Goal: Information Seeking & Learning: Learn about a topic

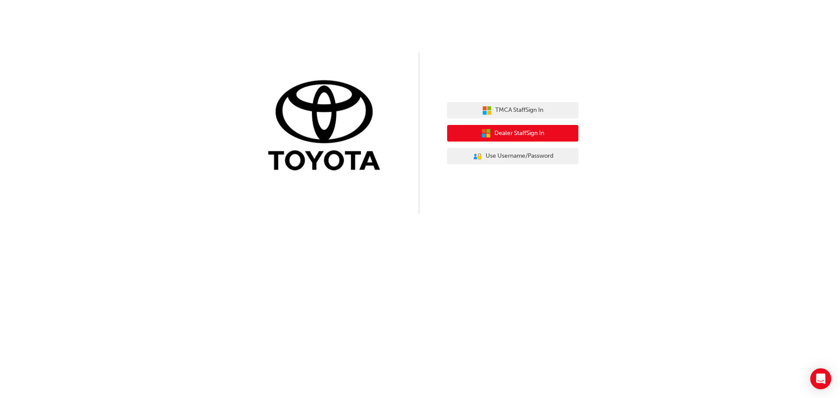
click at [480, 126] on button "Dealer Staff Sign In" at bounding box center [512, 133] width 131 height 17
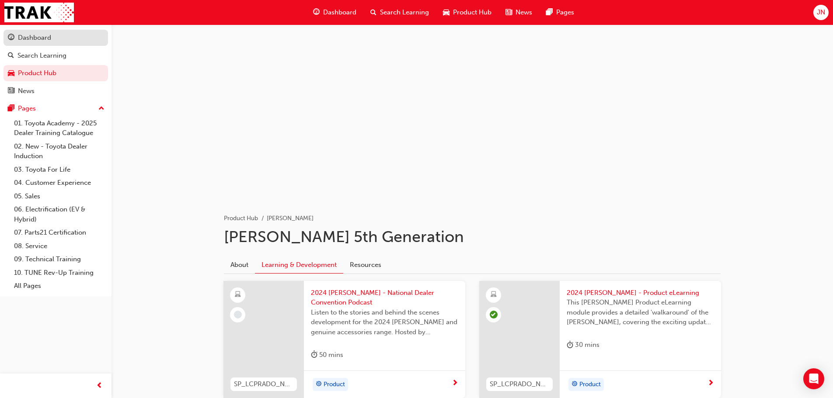
click at [52, 44] on link "Dashboard" at bounding box center [55, 38] width 105 height 16
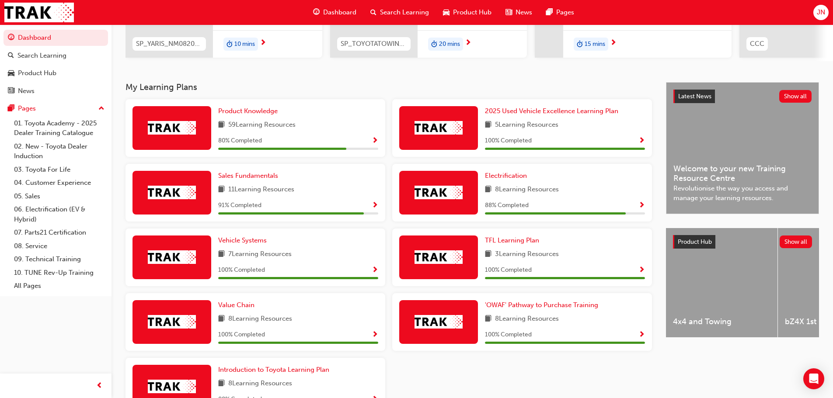
scroll to position [131, 0]
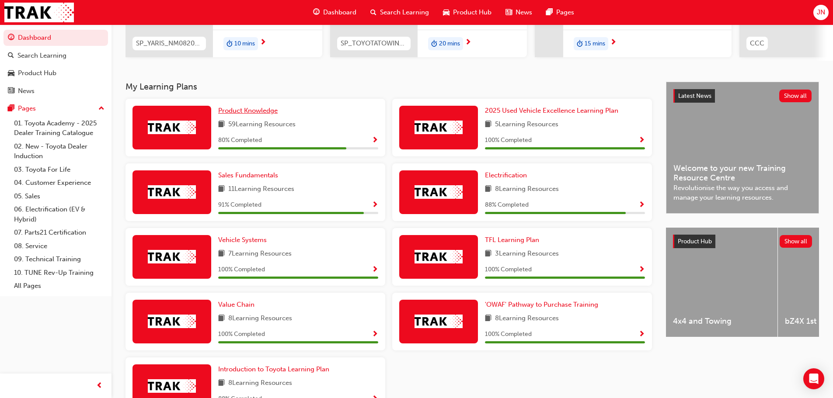
click at [266, 115] on span "Product Knowledge" at bounding box center [247, 111] width 59 height 8
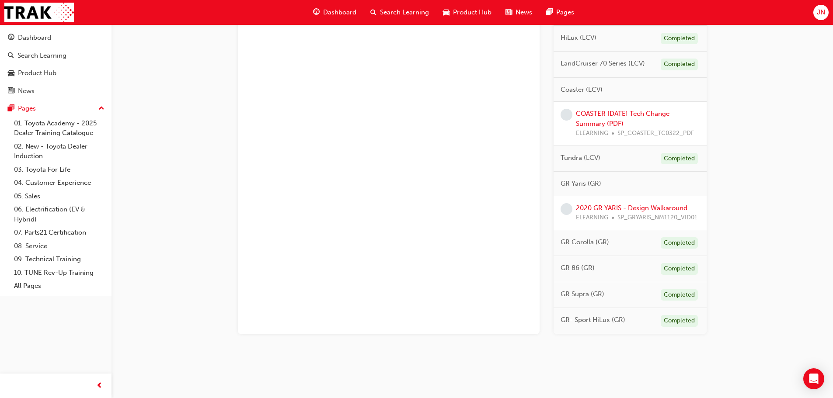
scroll to position [863, 0]
drag, startPoint x: 587, startPoint y: 150, endPoint x: 595, endPoint y: 150, distance: 7.4
click at [595, 153] on span "Tundra (LCV)" at bounding box center [581, 158] width 40 height 10
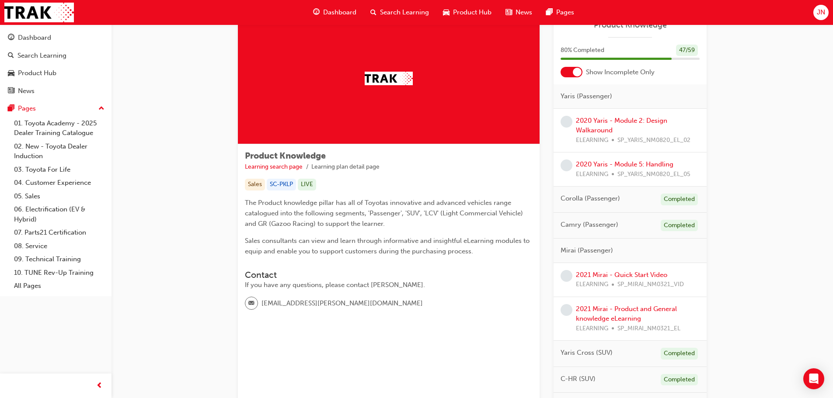
scroll to position [0, 0]
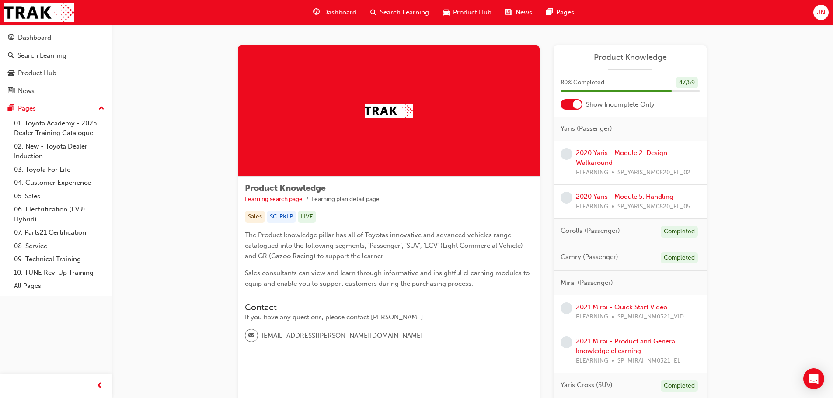
click at [316, 10] on span "guage-icon" at bounding box center [316, 12] width 7 height 11
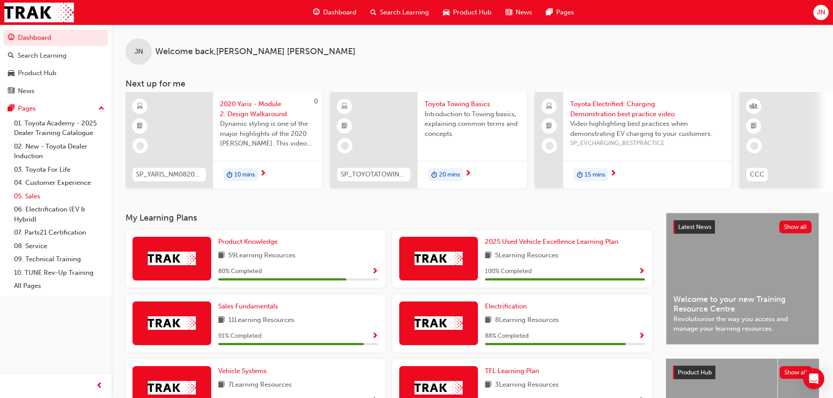
click at [37, 195] on link "05. Sales" at bounding box center [59, 197] width 98 height 14
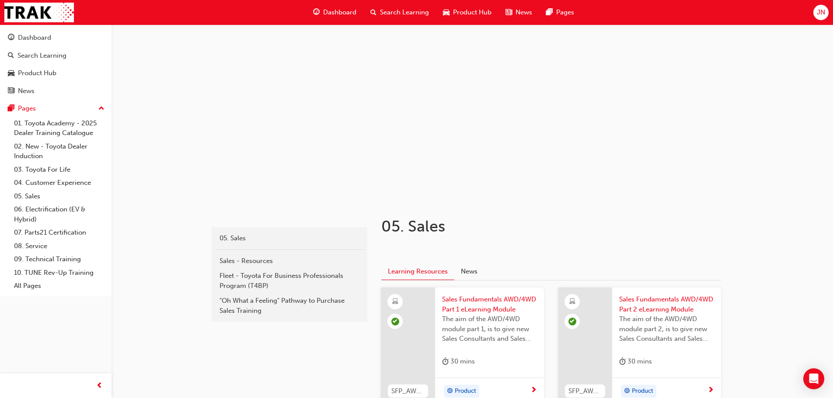
click at [343, 10] on span "Dashboard" at bounding box center [339, 12] width 33 height 10
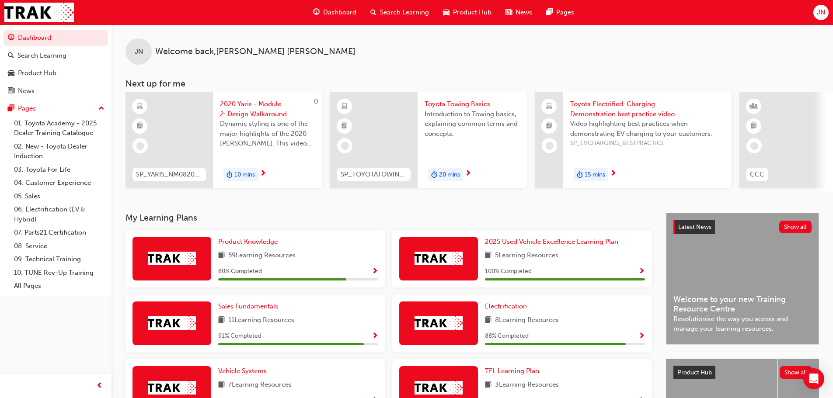
scroll to position [195, 0]
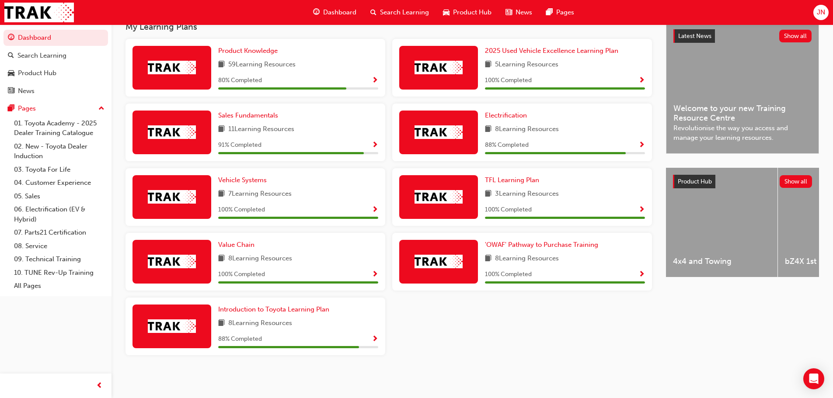
click at [390, 214] on div "TFL Learning Plan 3 Learning Resources 100 % Completed" at bounding box center [522, 200] width 267 height 65
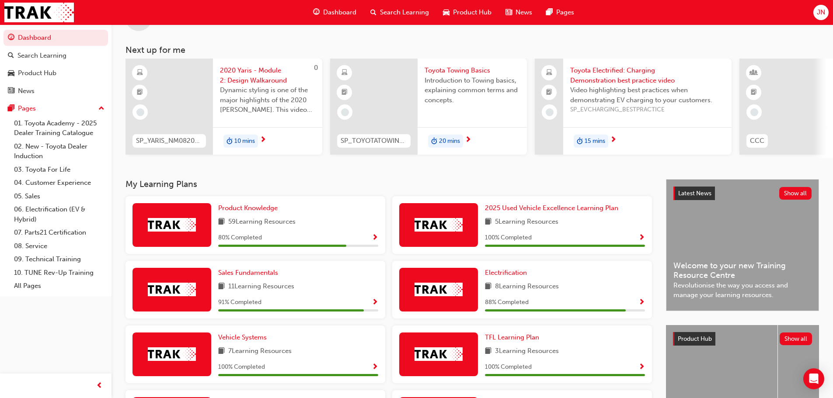
scroll to position [0, 0]
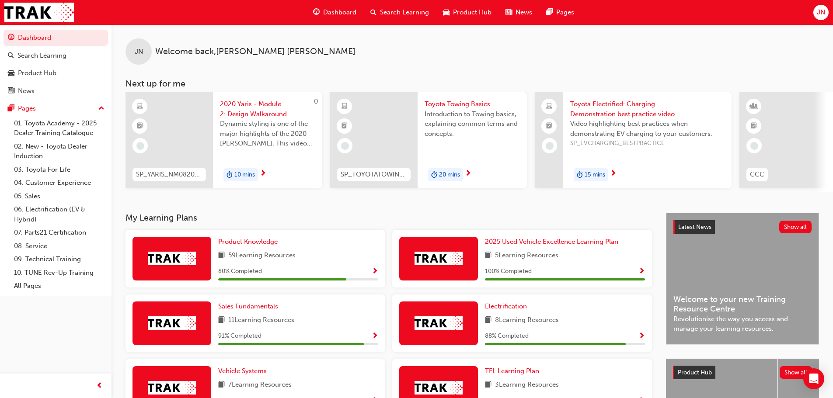
click at [391, 213] on div "JN Welcome back , Jay Nicoll Next up for me 0 SP_YARIS_NM0820_EL_02 2020 Yaris …" at bounding box center [473, 118] width 722 height 189
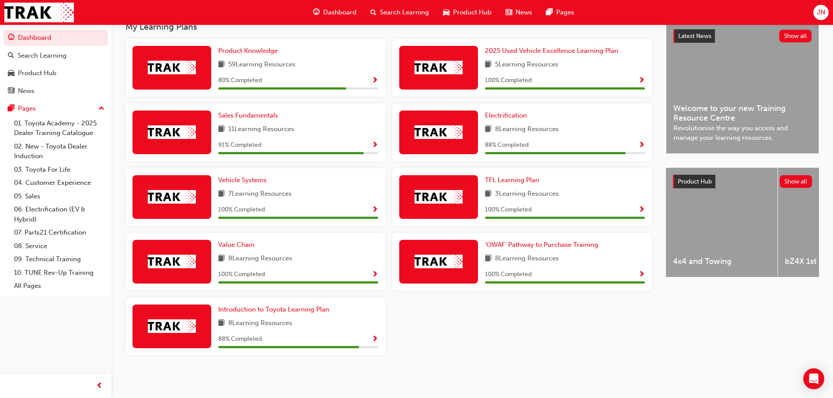
scroll to position [195, 0]
click at [390, 237] on div "'OWAF' Pathway to Purchase Training 8 Learning Resources 100 % Completed" at bounding box center [522, 265] width 267 height 65
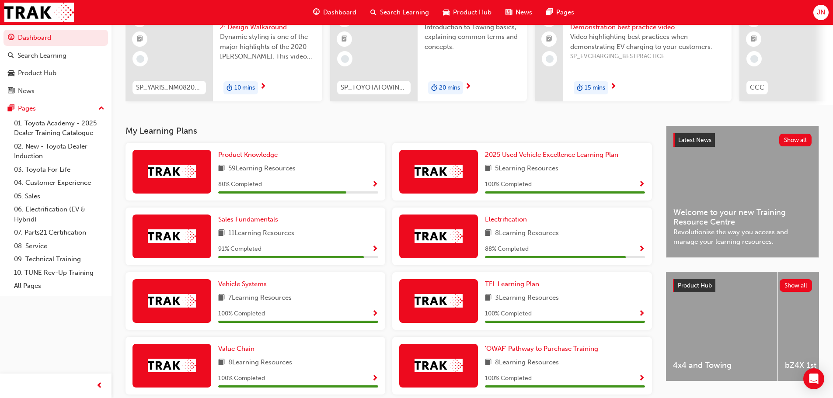
scroll to position [87, 0]
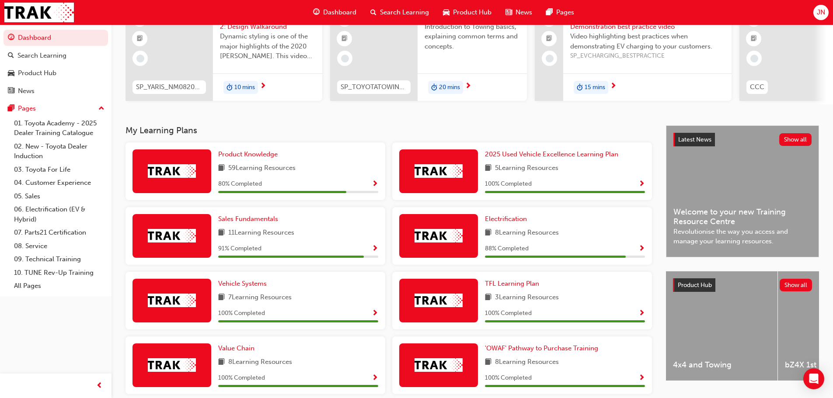
click at [376, 136] on h3 "My Learning Plans" at bounding box center [389, 131] width 527 height 10
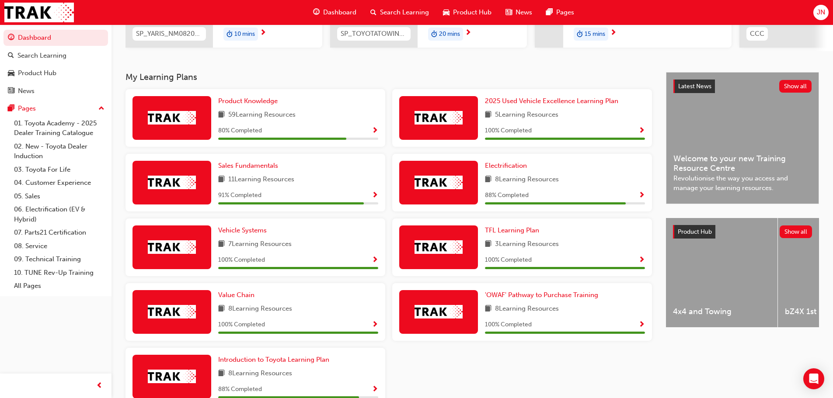
scroll to position [195, 0]
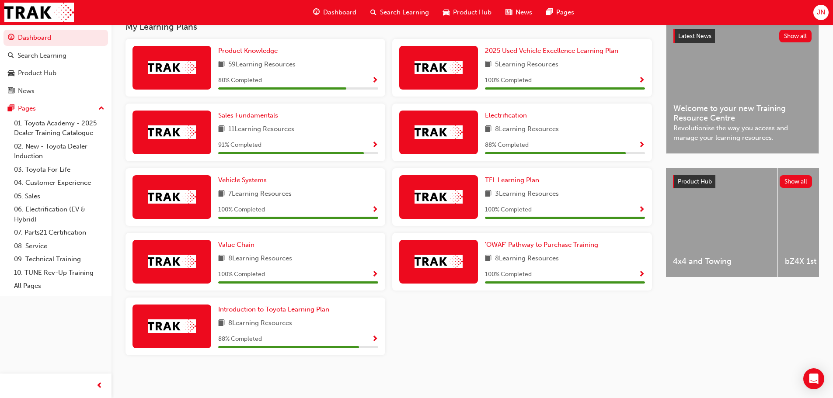
click at [393, 236] on div "'OWAF' Pathway to Purchase Training 8 Learning Resources 100 % Completed" at bounding box center [522, 262] width 260 height 58
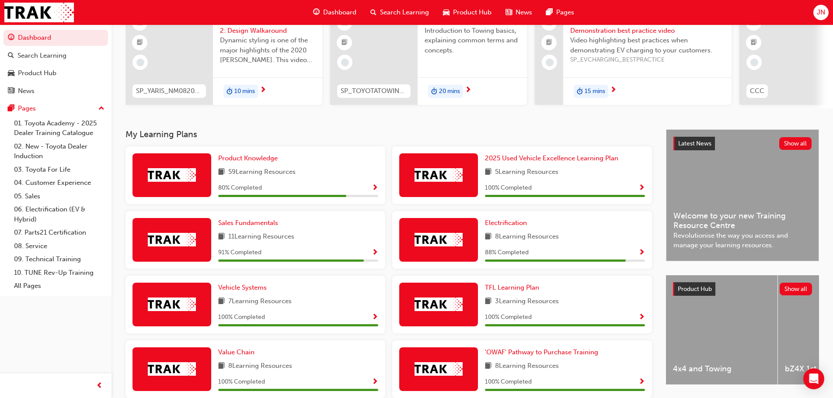
scroll to position [0, 0]
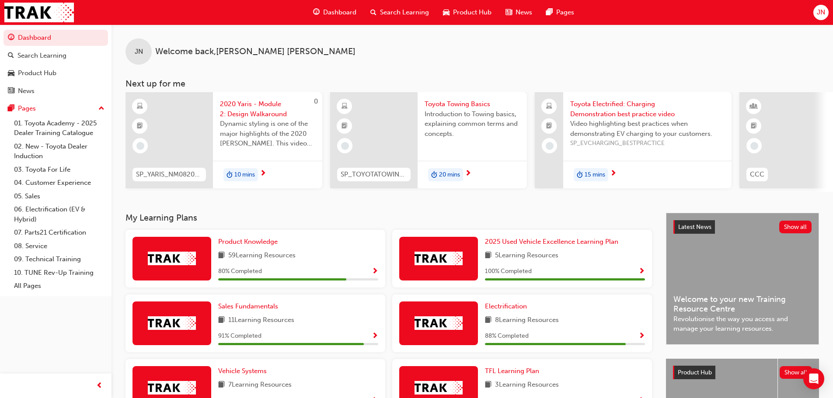
click at [395, 222] on h3 "My Learning Plans" at bounding box center [389, 218] width 527 height 10
drag, startPoint x: 195, startPoint y: 32, endPoint x: 203, endPoint y: 34, distance: 8.6
click at [203, 34] on div "JN Welcome back , Jay Nicoll" at bounding box center [473, 44] width 722 height 40
drag, startPoint x: 231, startPoint y: 46, endPoint x: 179, endPoint y: 46, distance: 52.0
click at [179, 47] on span "Welcome back , Jay Nicoll" at bounding box center [255, 52] width 200 height 10
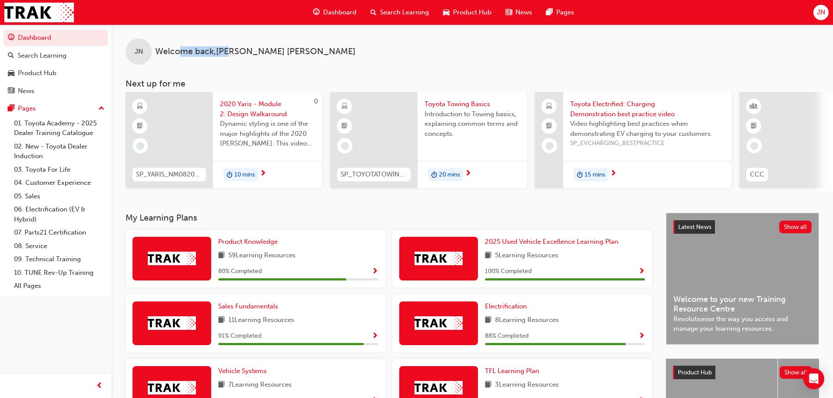
click at [179, 47] on span "Welcome back , Jay Nicoll" at bounding box center [255, 52] width 200 height 10
drag, startPoint x: 261, startPoint y: 53, endPoint x: 157, endPoint y: 57, distance: 103.7
click at [157, 57] on div "JN Welcome back , Jay Nicoll" at bounding box center [473, 44] width 722 height 40
click at [158, 56] on span "Welcome back , Jay Nicoll" at bounding box center [255, 52] width 200 height 10
drag, startPoint x: 273, startPoint y: 50, endPoint x: 151, endPoint y: 53, distance: 122.1
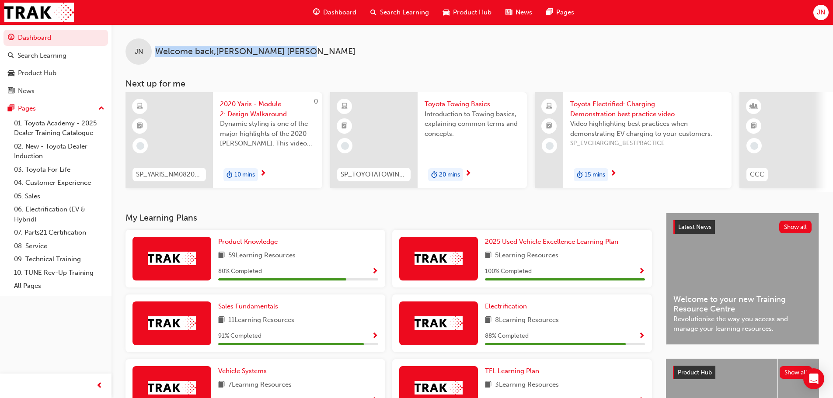
click at [151, 53] on div "JN Welcome back , Jay Nicoll" at bounding box center [473, 44] width 722 height 40
click at [196, 51] on span "Welcome back , Jay Nicoll" at bounding box center [255, 52] width 200 height 10
drag, startPoint x: 154, startPoint y: 53, endPoint x: 143, endPoint y: 54, distance: 10.1
click at [143, 54] on div "JN Welcome back , Jay Nicoll" at bounding box center [473, 44] width 722 height 40
click at [301, 52] on div "JN Welcome back , Jay Nicoll" at bounding box center [473, 44] width 722 height 40
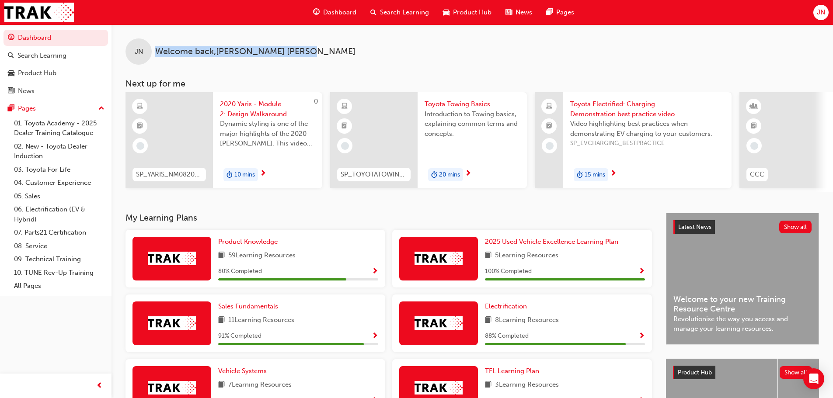
drag, startPoint x: 260, startPoint y: 51, endPoint x: 154, endPoint y: 63, distance: 106.2
click at [154, 63] on div "JN Welcome back , Jay Nicoll" at bounding box center [473, 44] width 722 height 40
drag, startPoint x: 157, startPoint y: 53, endPoint x: 256, endPoint y: 52, distance: 99.7
click at [256, 52] on span "Welcome back , Jay Nicoll" at bounding box center [255, 52] width 200 height 10
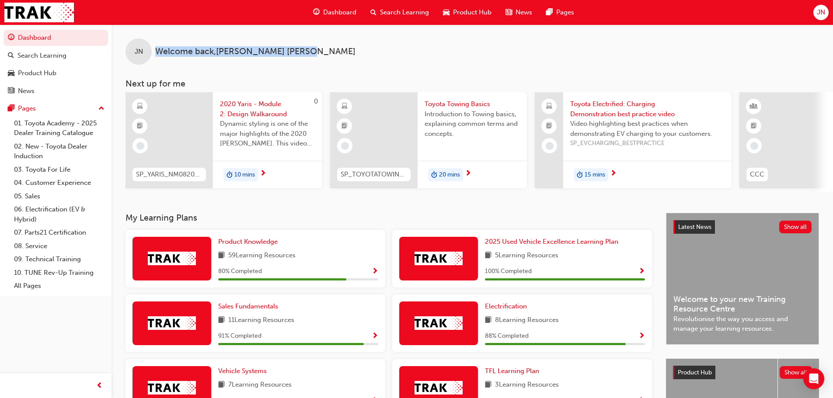
click at [256, 52] on span "Welcome back , Jay Nicoll" at bounding box center [255, 52] width 200 height 10
drag, startPoint x: 259, startPoint y: 51, endPoint x: 156, endPoint y: 53, distance: 103.7
click at [156, 53] on div "JN Welcome back , Jay Nicoll" at bounding box center [473, 44] width 722 height 40
click at [156, 53] on span "Welcome back , Jay Nicoll" at bounding box center [255, 52] width 200 height 10
drag, startPoint x: 156, startPoint y: 51, endPoint x: 259, endPoint y: 52, distance: 103.7
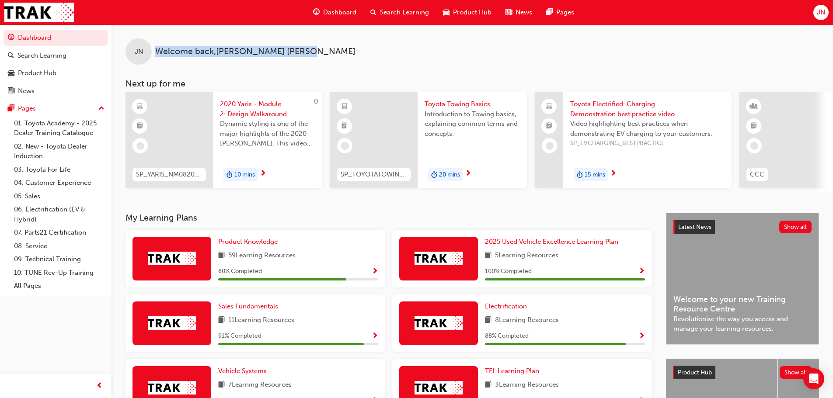
click at [259, 52] on div "JN Welcome back , Jay Nicoll" at bounding box center [473, 44] width 722 height 40
